Goal: Task Accomplishment & Management: Complete application form

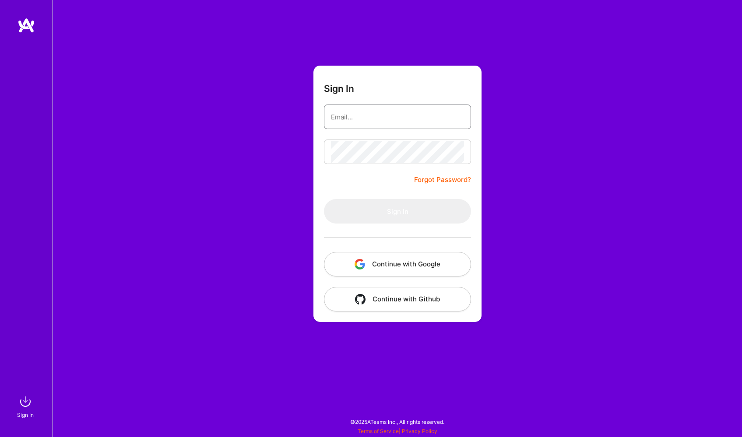
click at [346, 112] on input "email" at bounding box center [397, 117] width 133 height 22
type input "[DOMAIN_NAME][EMAIL_ADDRESS][DOMAIN_NAME]"
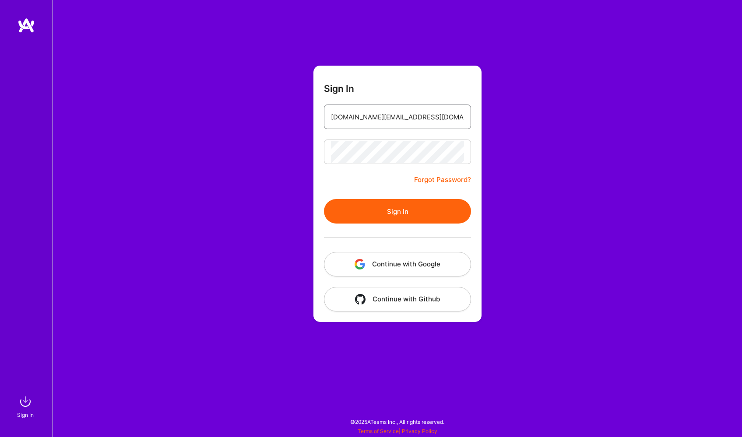
click at [371, 203] on button "Sign In" at bounding box center [397, 211] width 147 height 24
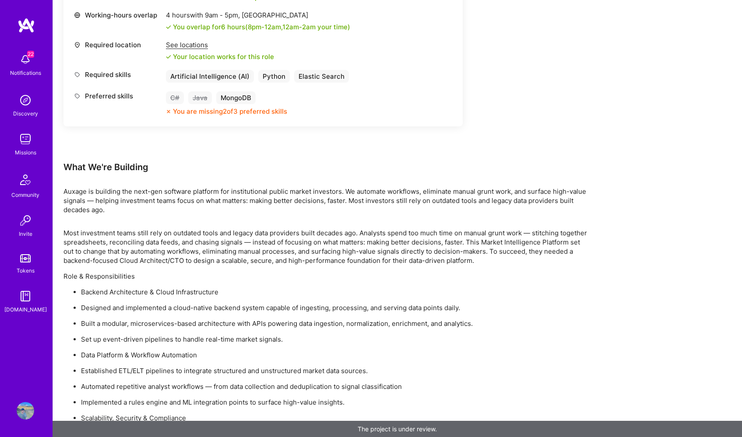
scroll to position [417, 0]
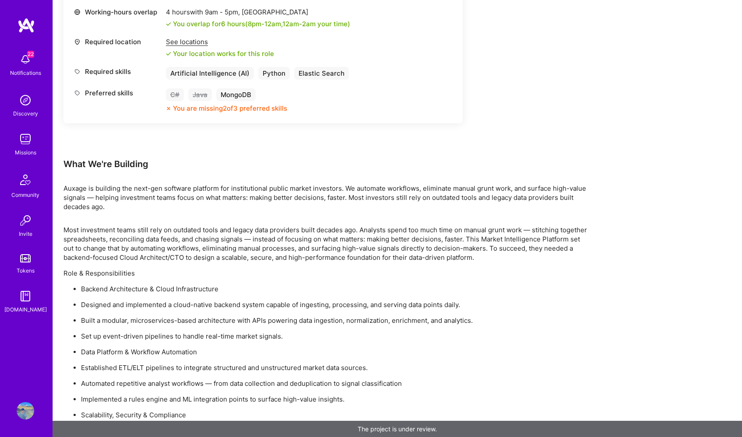
click at [22, 138] on img at bounding box center [25, 138] width 17 height 17
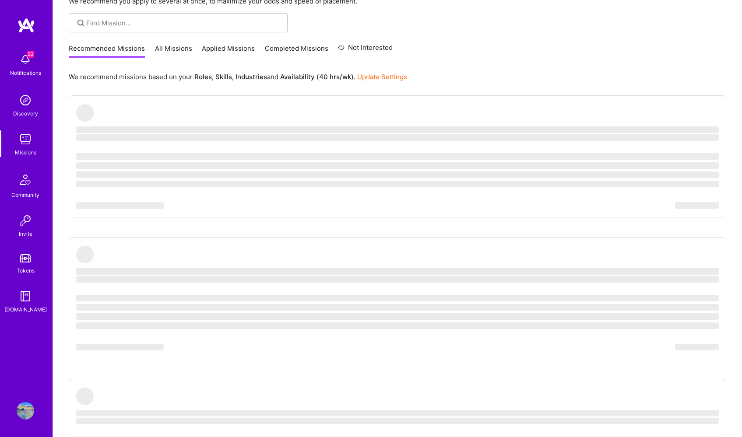
scroll to position [53, 0]
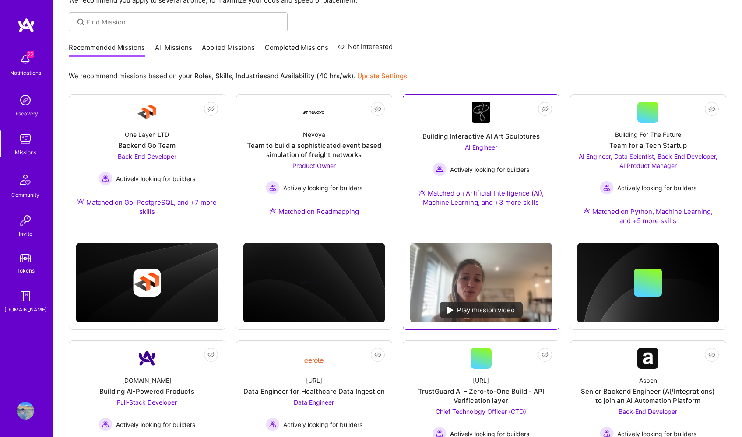
click at [482, 147] on span "AI Engineer" at bounding box center [481, 146] width 32 height 7
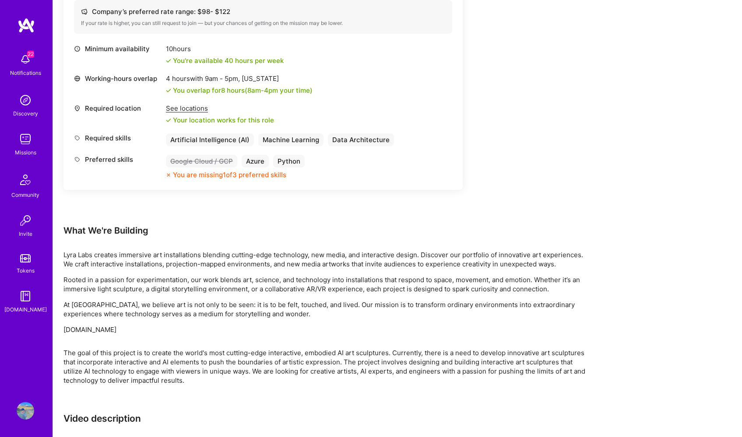
scroll to position [360, 0]
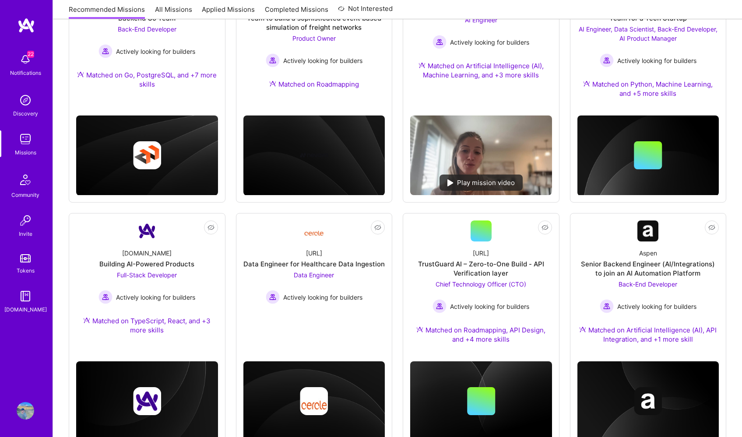
scroll to position [53, 0]
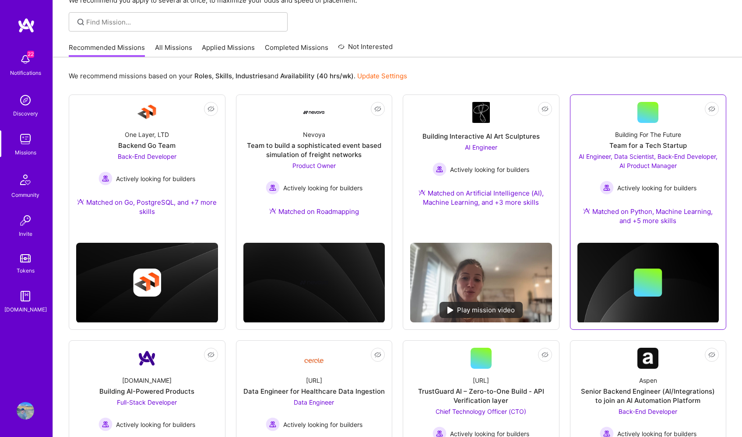
click at [658, 139] on div "Building For The Future" at bounding box center [648, 134] width 66 height 9
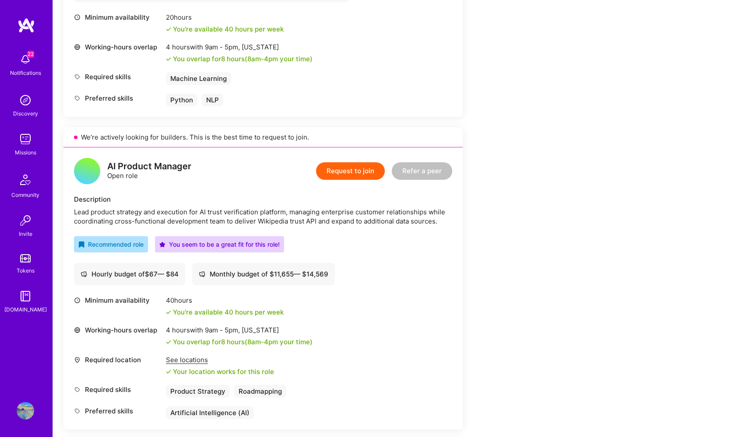
scroll to position [706, 0]
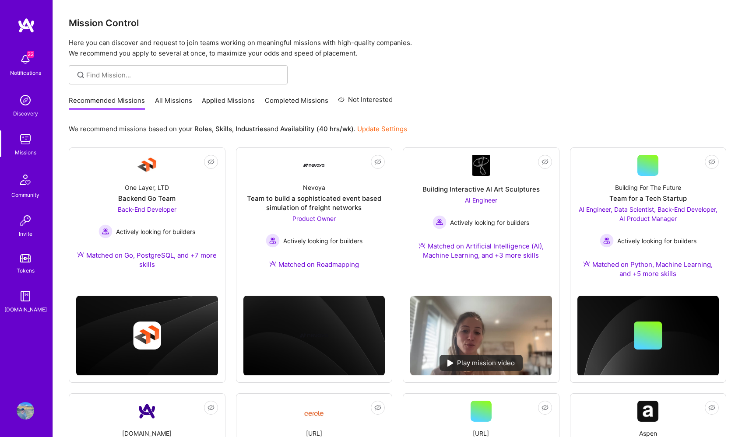
click at [236, 98] on link "Applied Missions" at bounding box center [228, 103] width 53 height 14
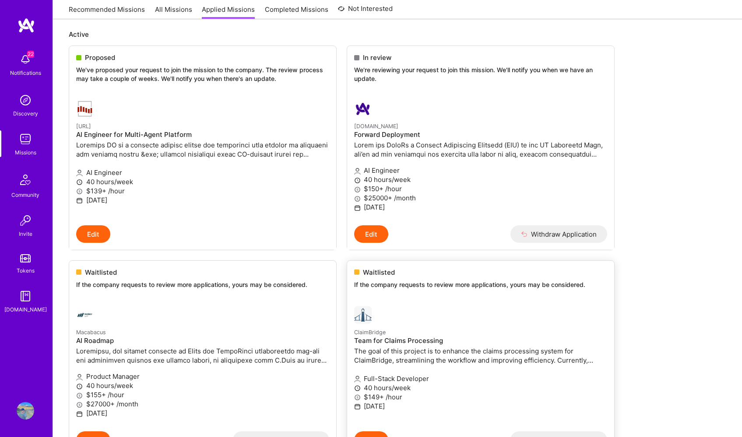
scroll to position [99, 0]
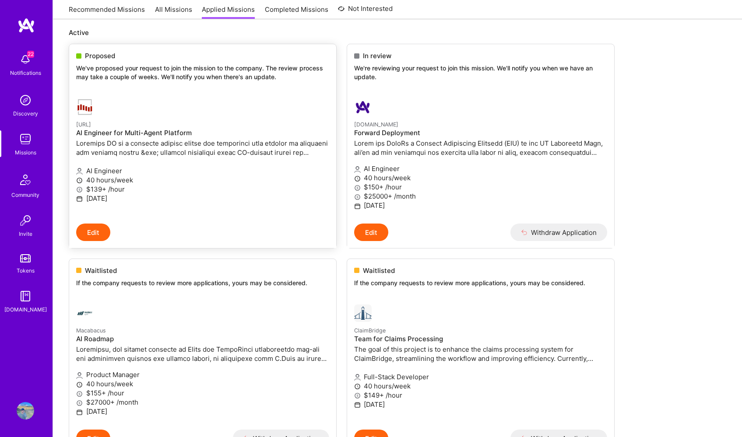
click at [189, 140] on p at bounding box center [202, 148] width 253 height 18
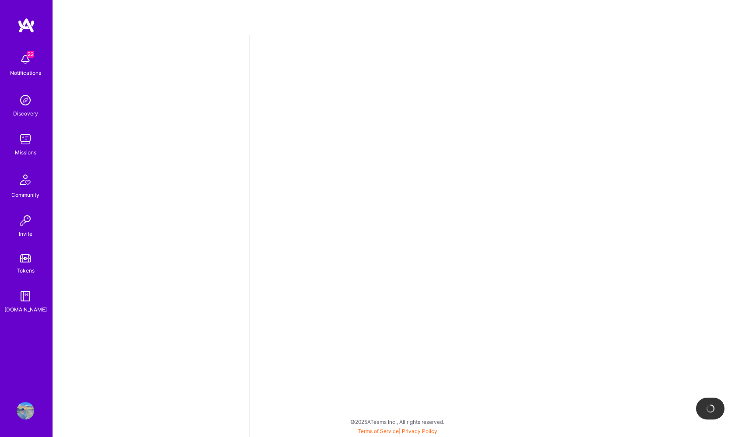
select select "US"
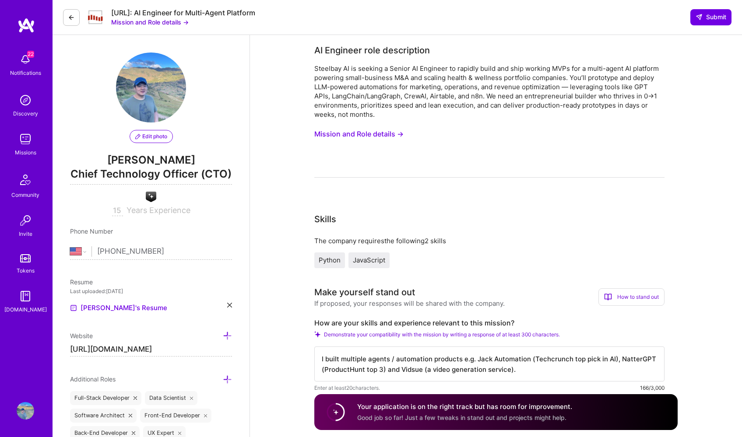
click at [387, 133] on button "Mission and Role details →" at bounding box center [358, 134] width 89 height 16
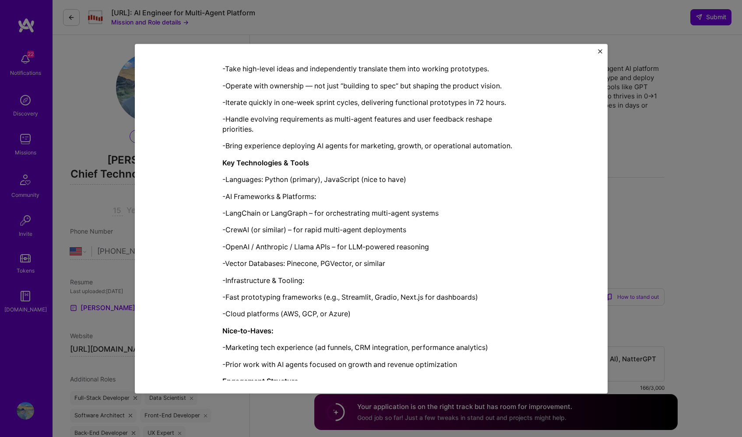
scroll to position [581, 0]
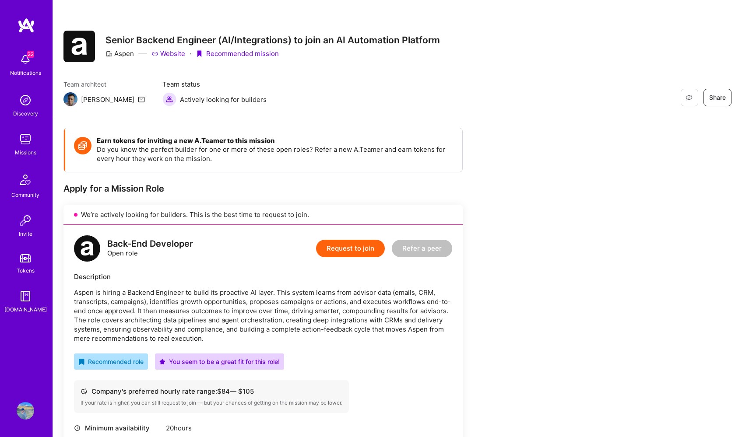
click at [29, 149] on div "Missions" at bounding box center [25, 152] width 21 height 9
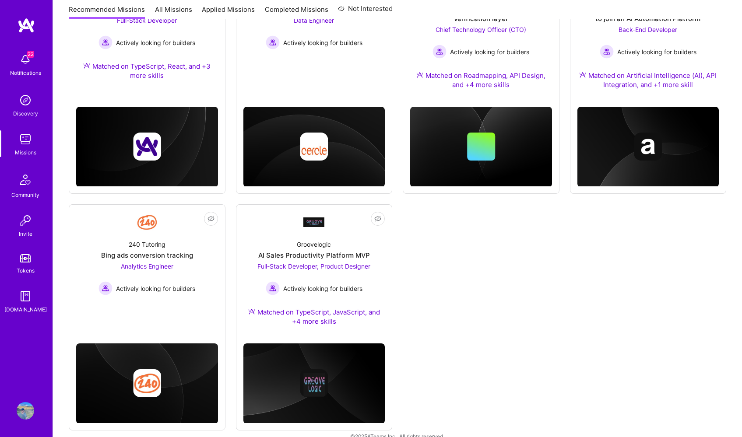
scroll to position [438, 0]
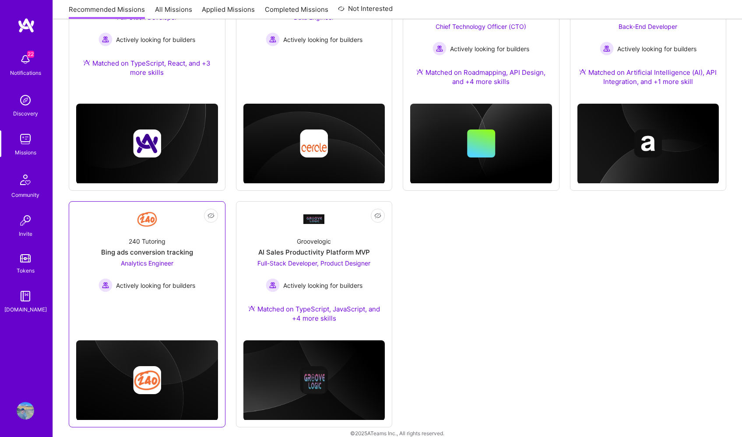
click at [154, 224] on img at bounding box center [146, 219] width 21 height 21
